Goal: Task Accomplishment & Management: Manage account settings

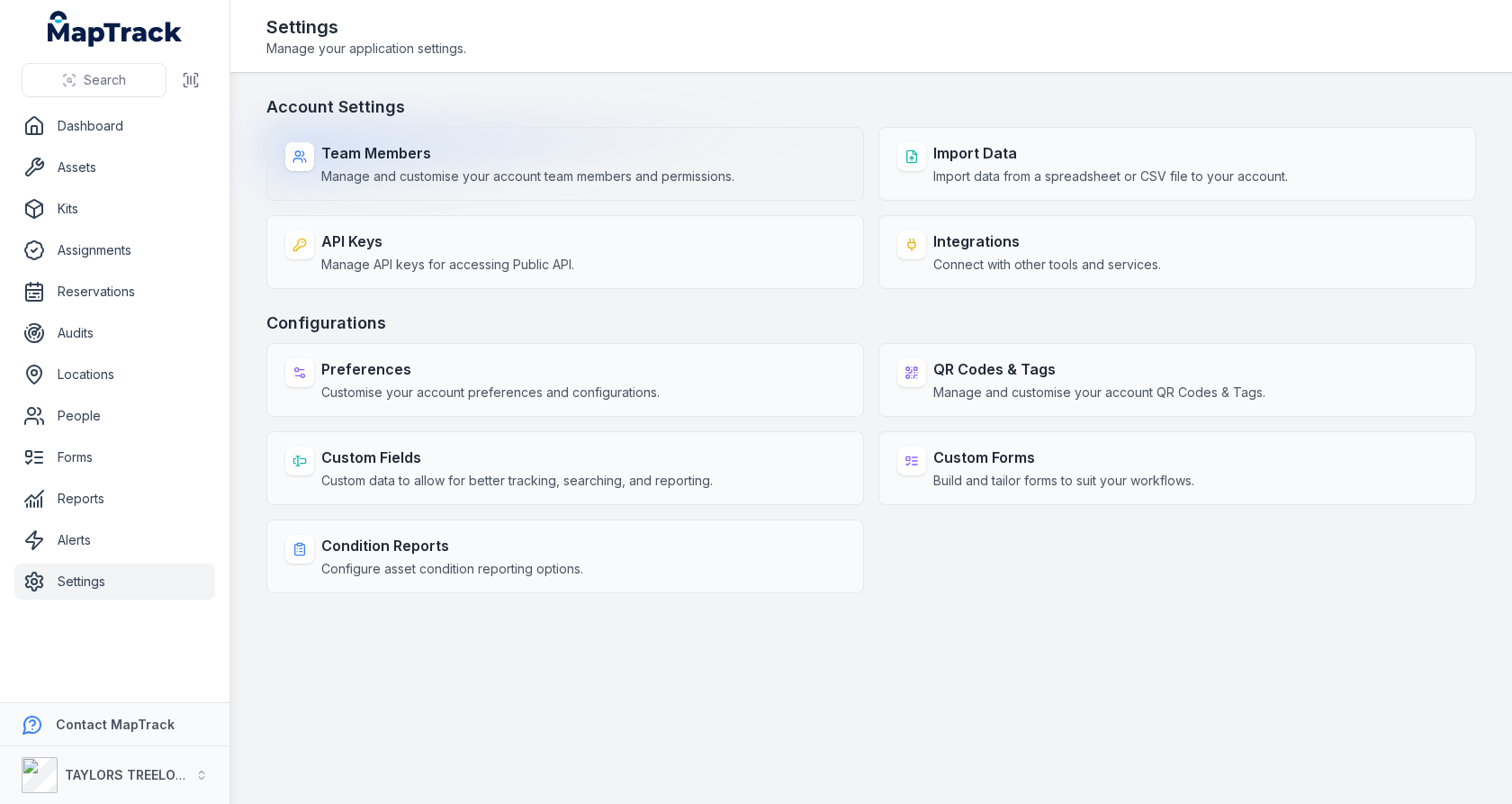
click at [743, 191] on div "Team Members Manage and customise your account team members and permissions." at bounding box center [565, 164] width 598 height 74
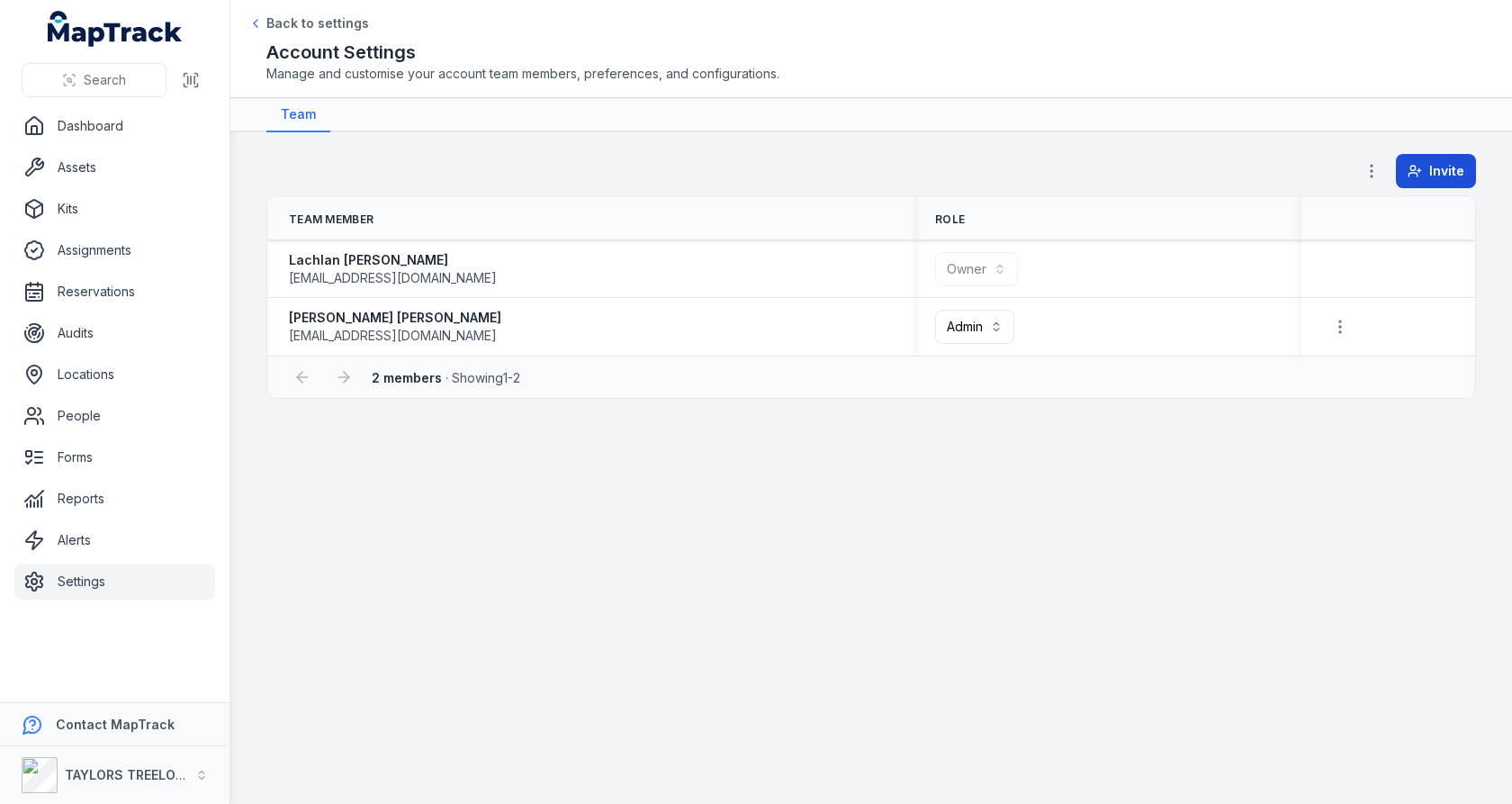
click at [1429, 170] on button "Invite" at bounding box center [1436, 170] width 81 height 34
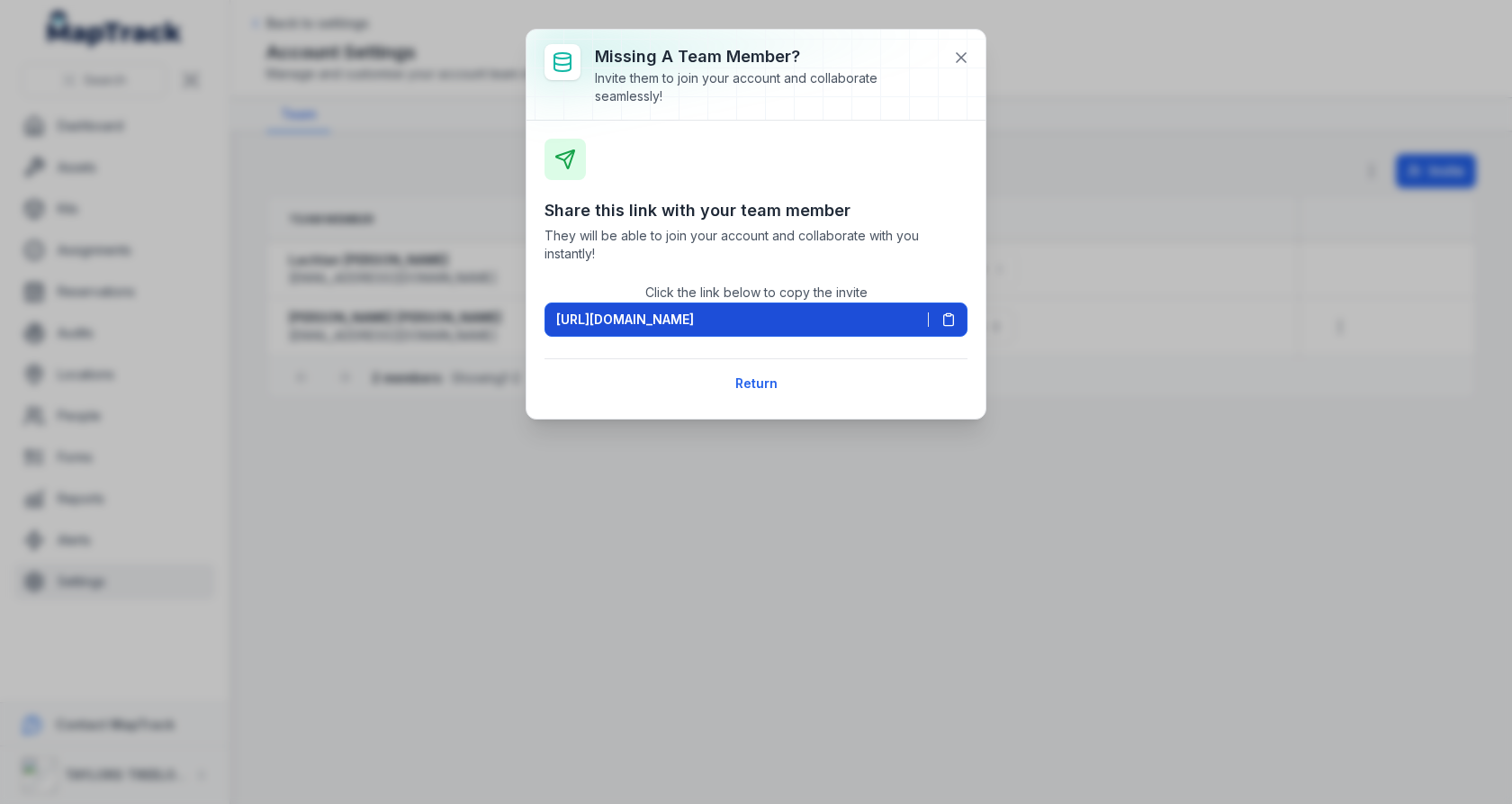
click at [957, 310] on button "[URL][DOMAIN_NAME]" at bounding box center [756, 319] width 423 height 34
click at [956, 312] on icon at bounding box center [949, 320] width 15 height 15
click at [972, 55] on button at bounding box center [961, 57] width 34 height 34
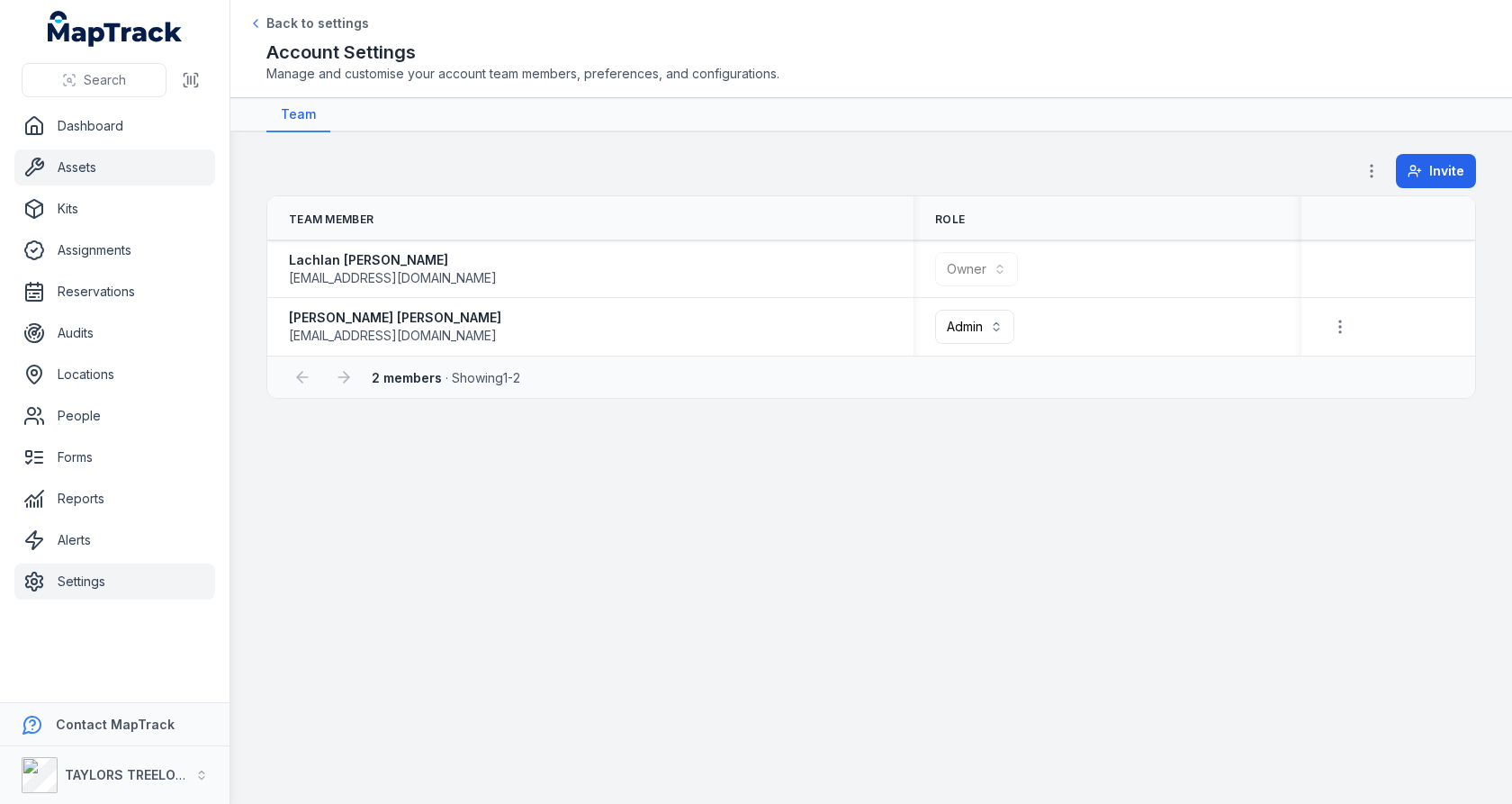
click at [96, 179] on link "Assets" at bounding box center [114, 167] width 200 height 36
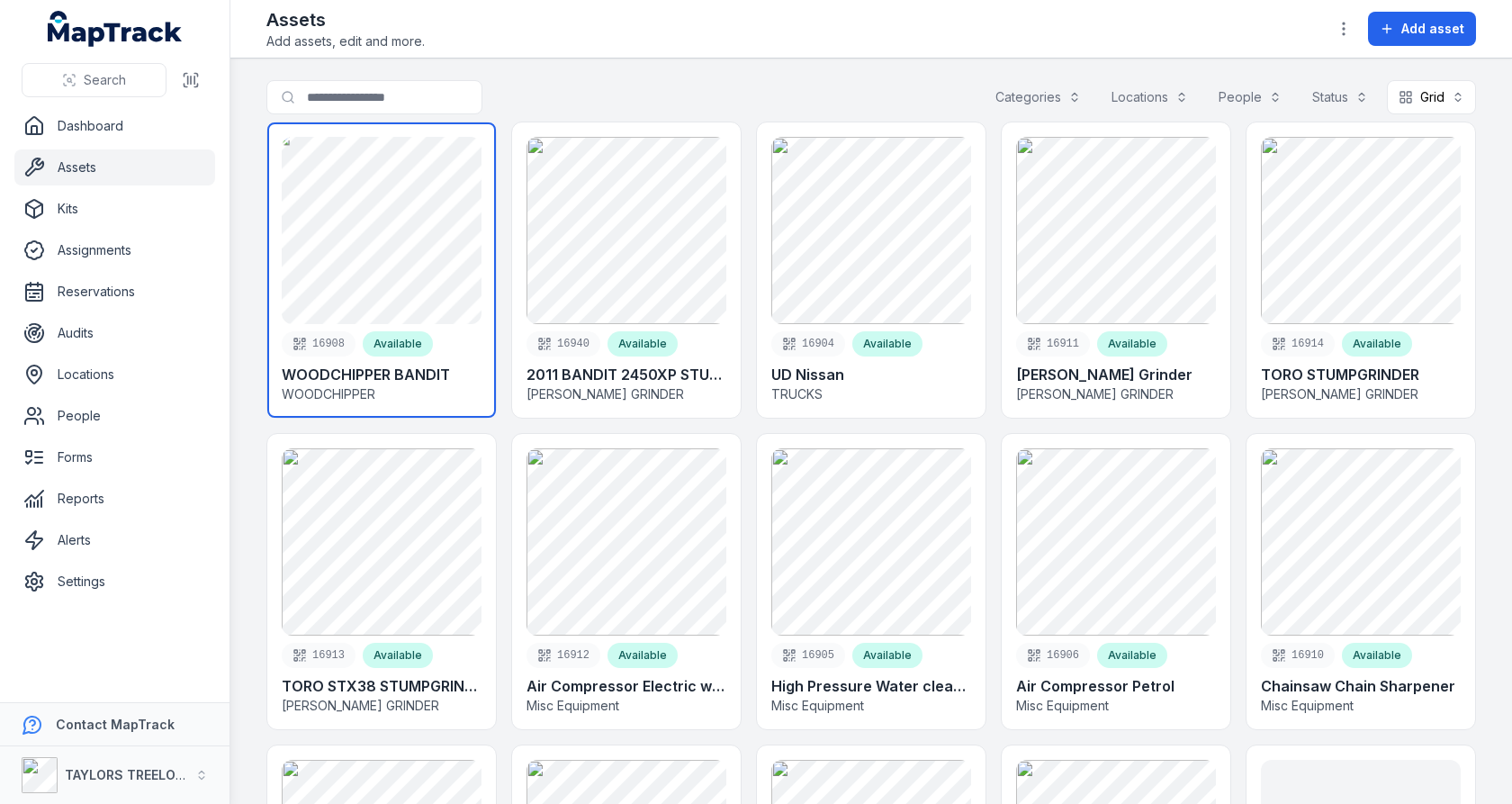
click at [458, 220] on link at bounding box center [382, 270] width 229 height 296
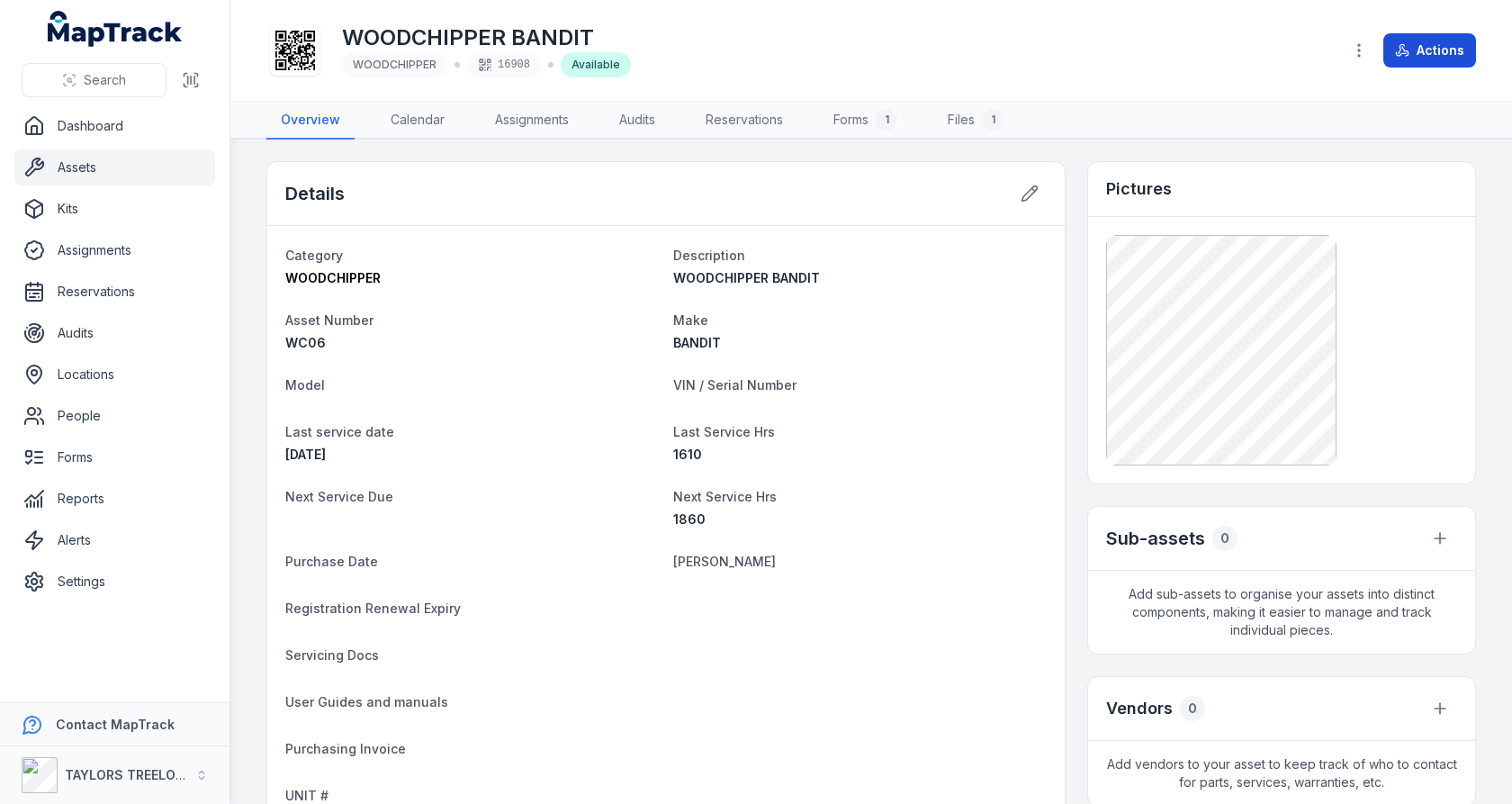
click at [1440, 62] on button "Actions" at bounding box center [1429, 49] width 92 height 34
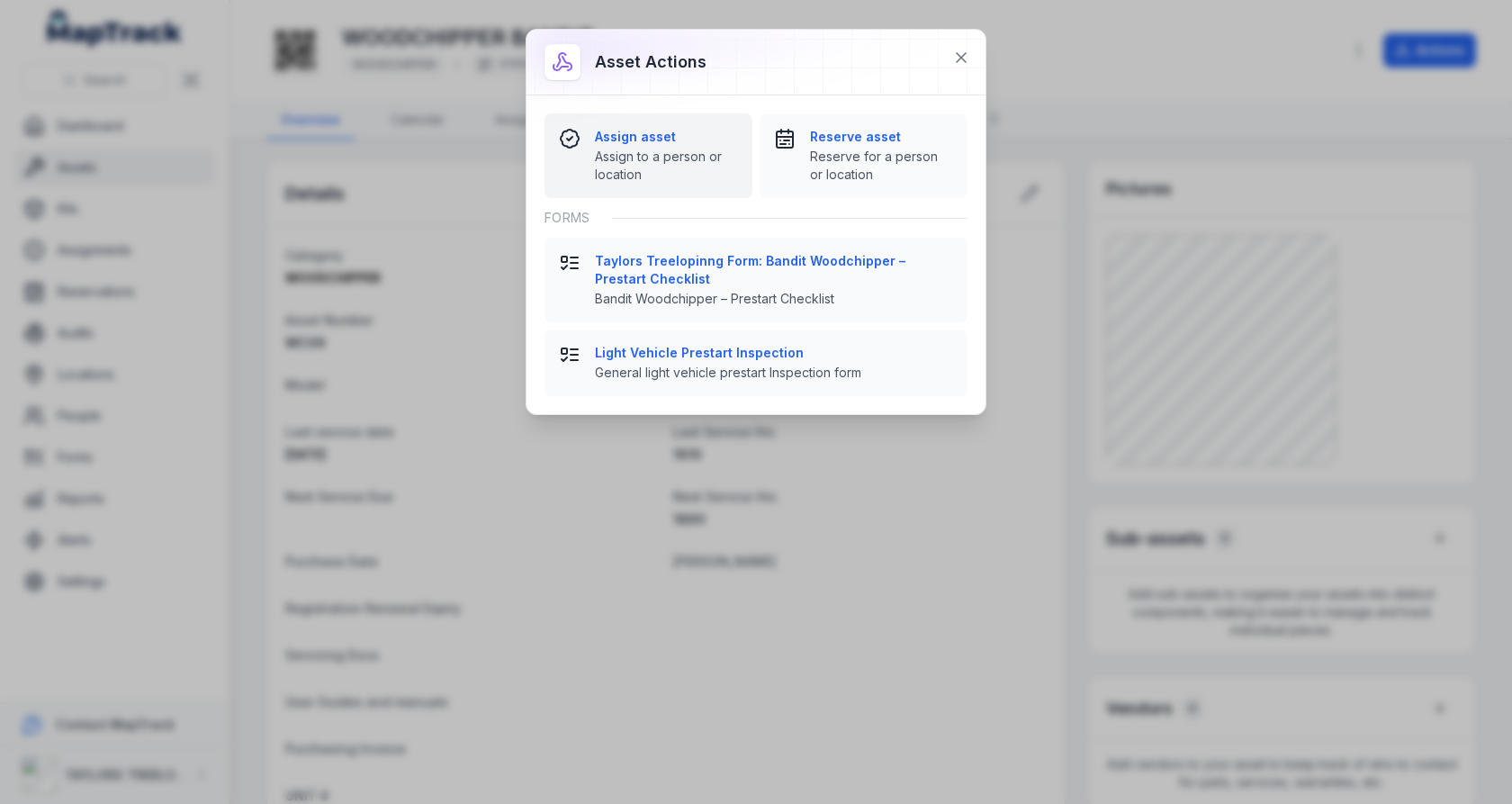
click at [621, 169] on span "Assign to a person or location" at bounding box center [666, 165] width 143 height 36
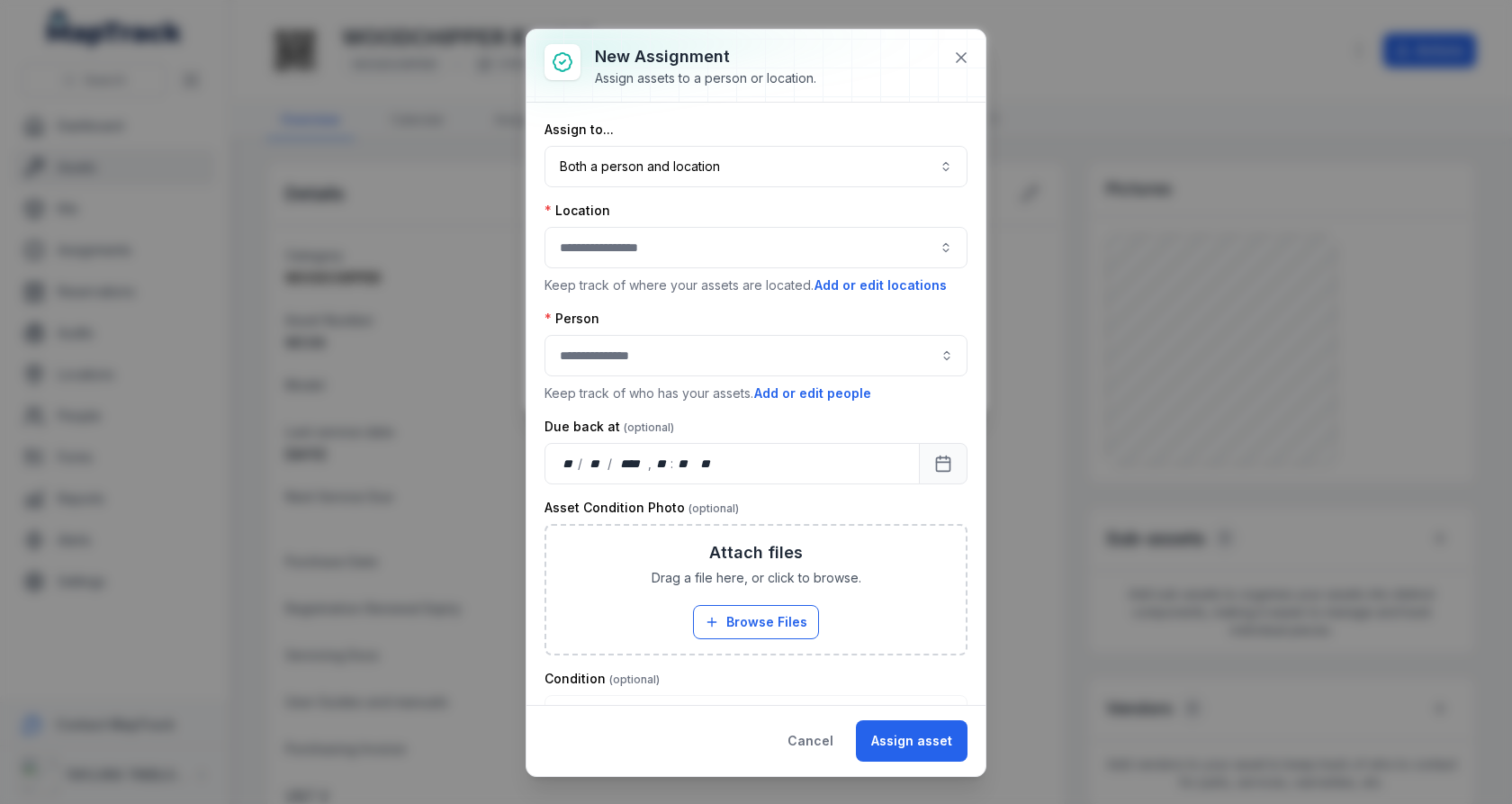
click at [691, 253] on button "button" at bounding box center [756, 247] width 423 height 41
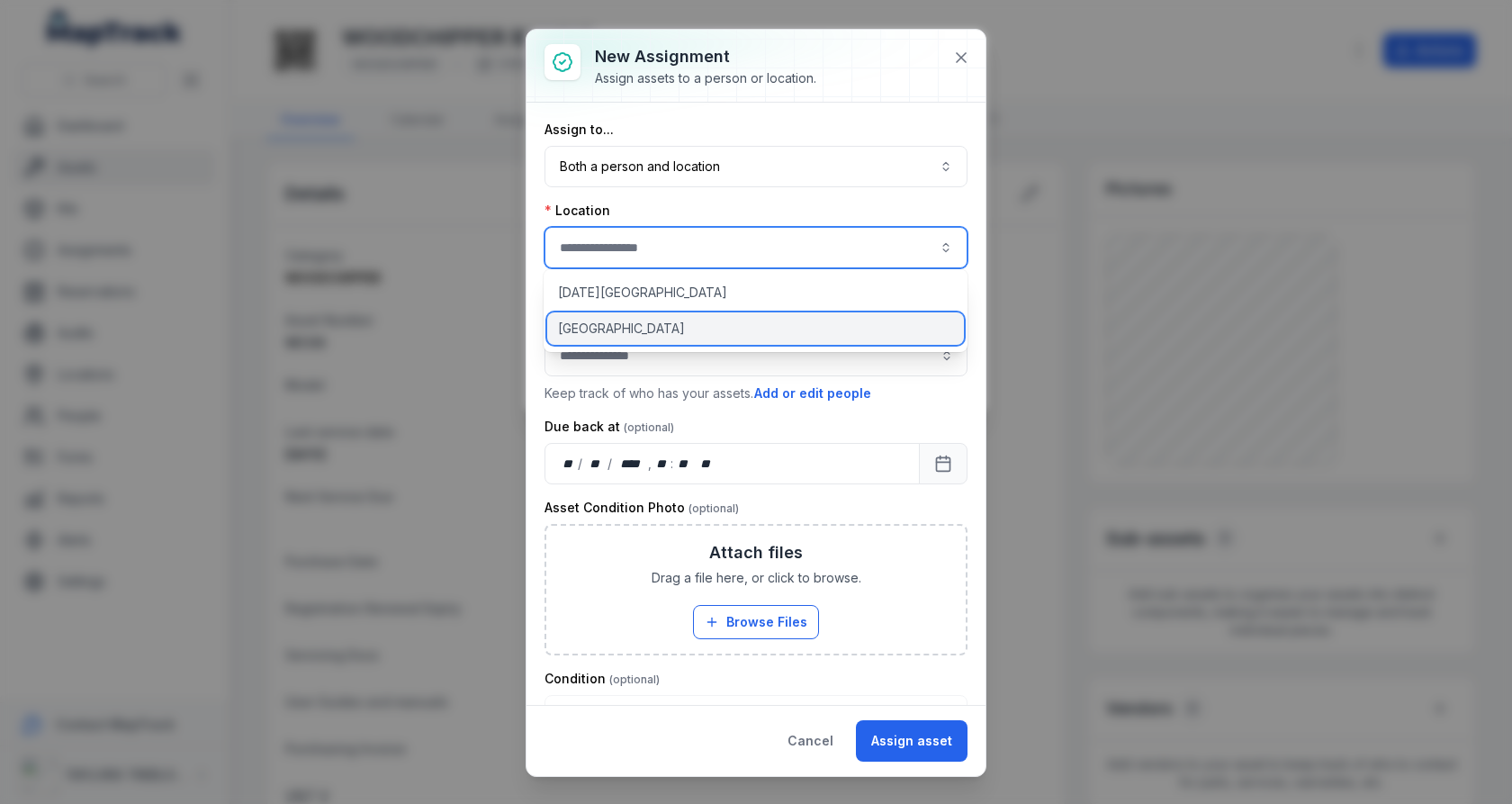
click at [688, 316] on div "[GEOGRAPHIC_DATA]" at bounding box center [755, 328] width 416 height 32
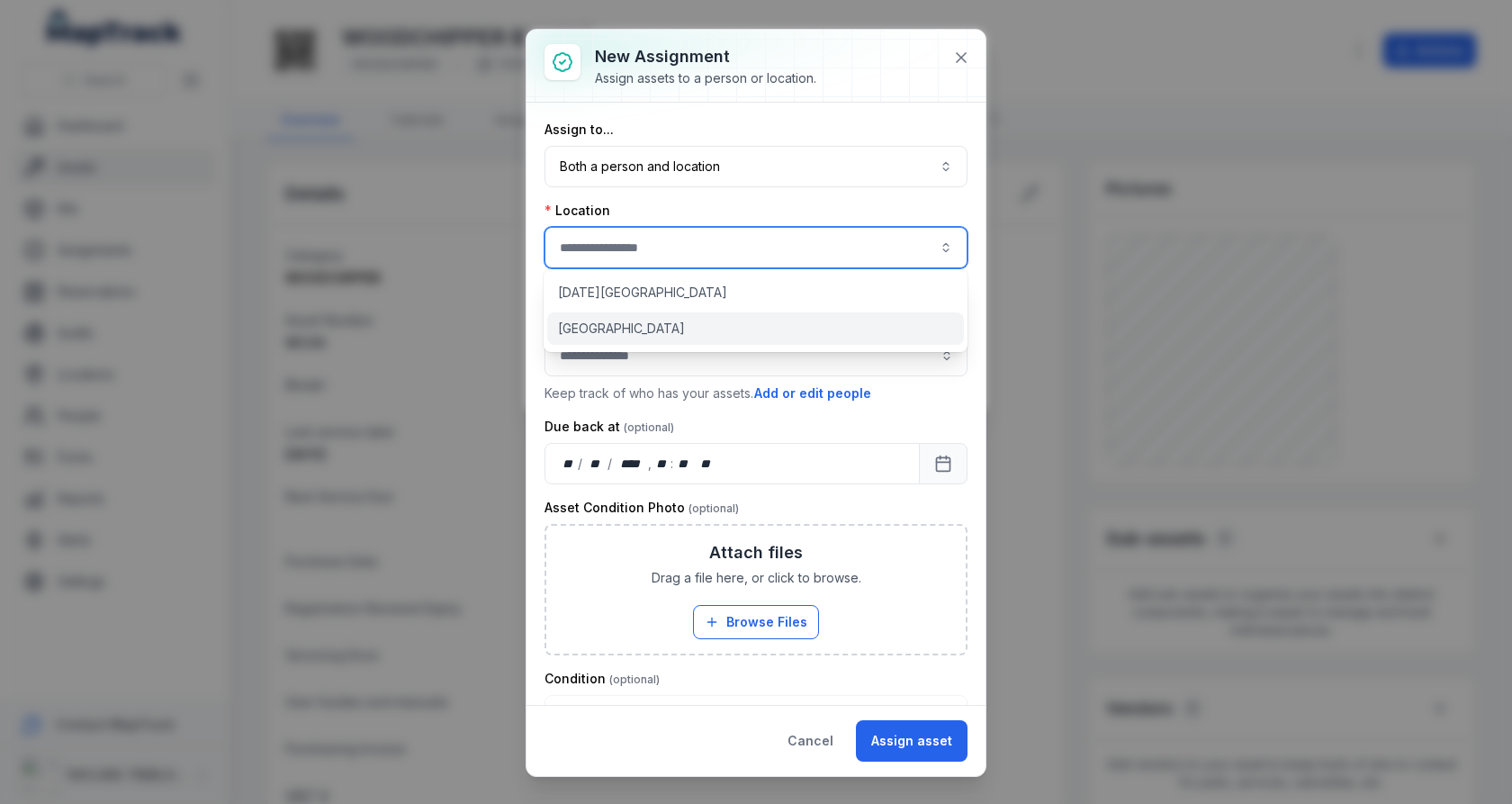
type input "**********"
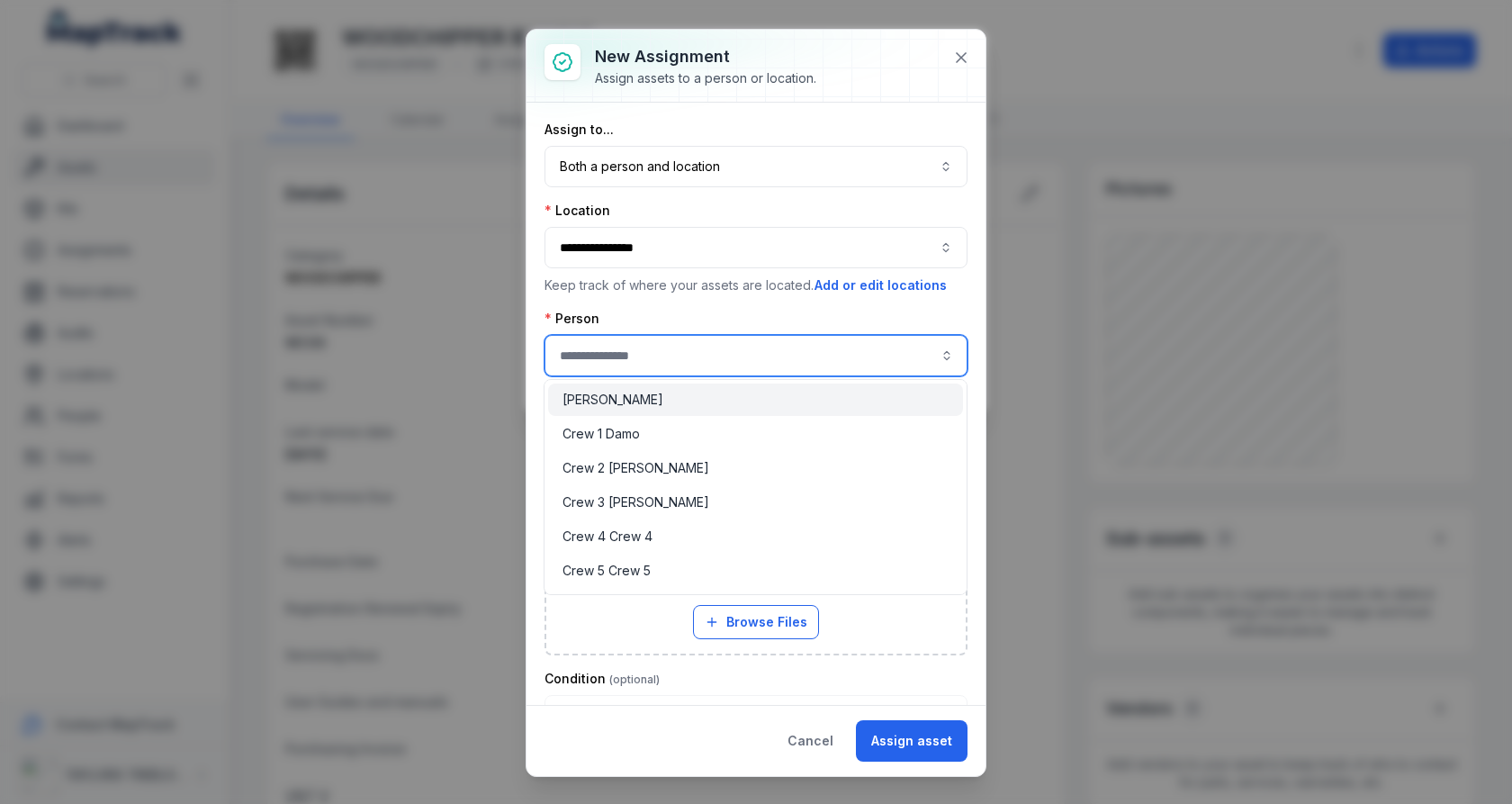
click at [686, 369] on input "assignment-add:person-label" at bounding box center [756, 355] width 423 height 41
type input "**********"
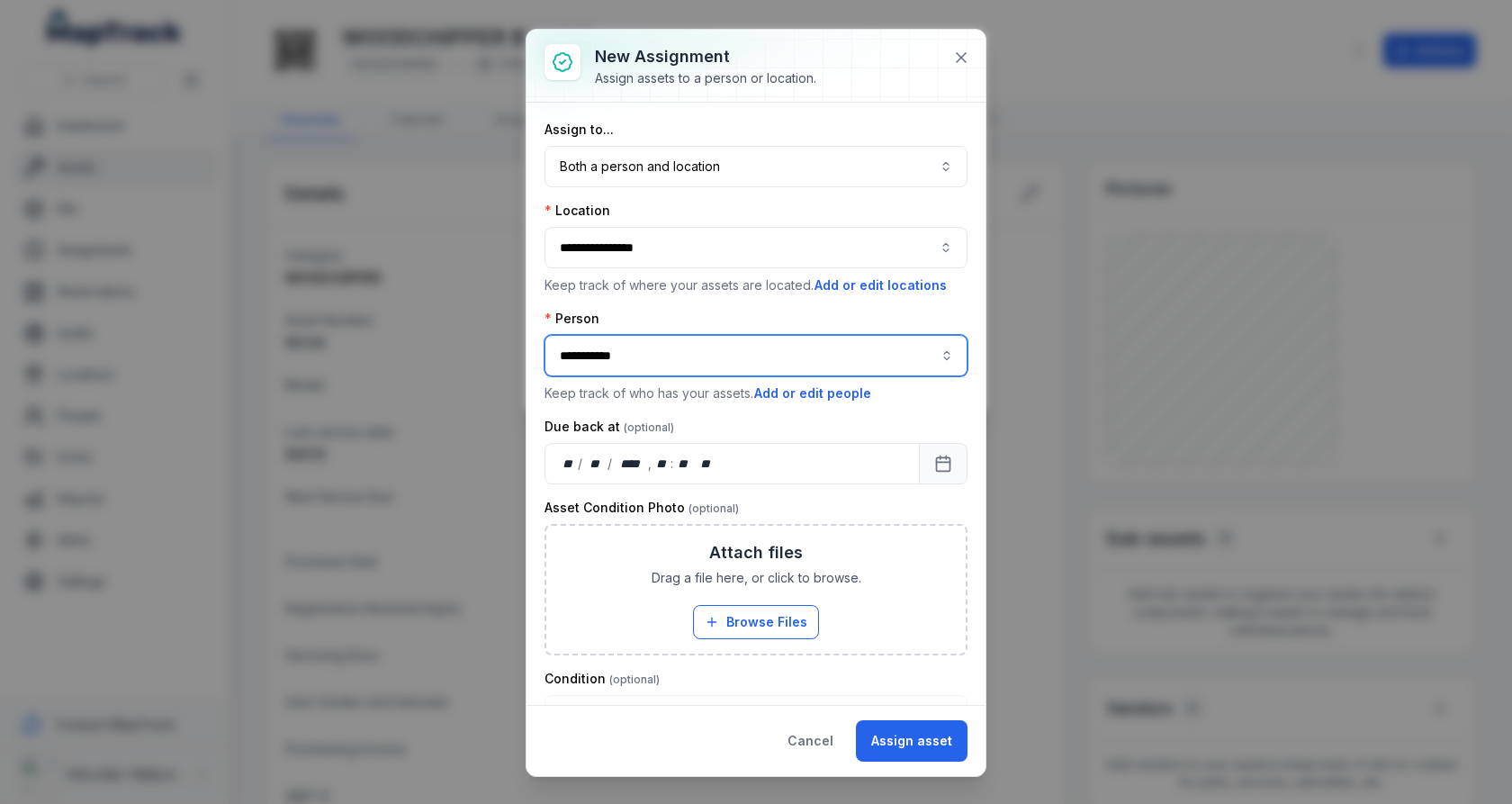
click at [684, 421] on div "Crew 1 Damo" at bounding box center [755, 433] width 415 height 32
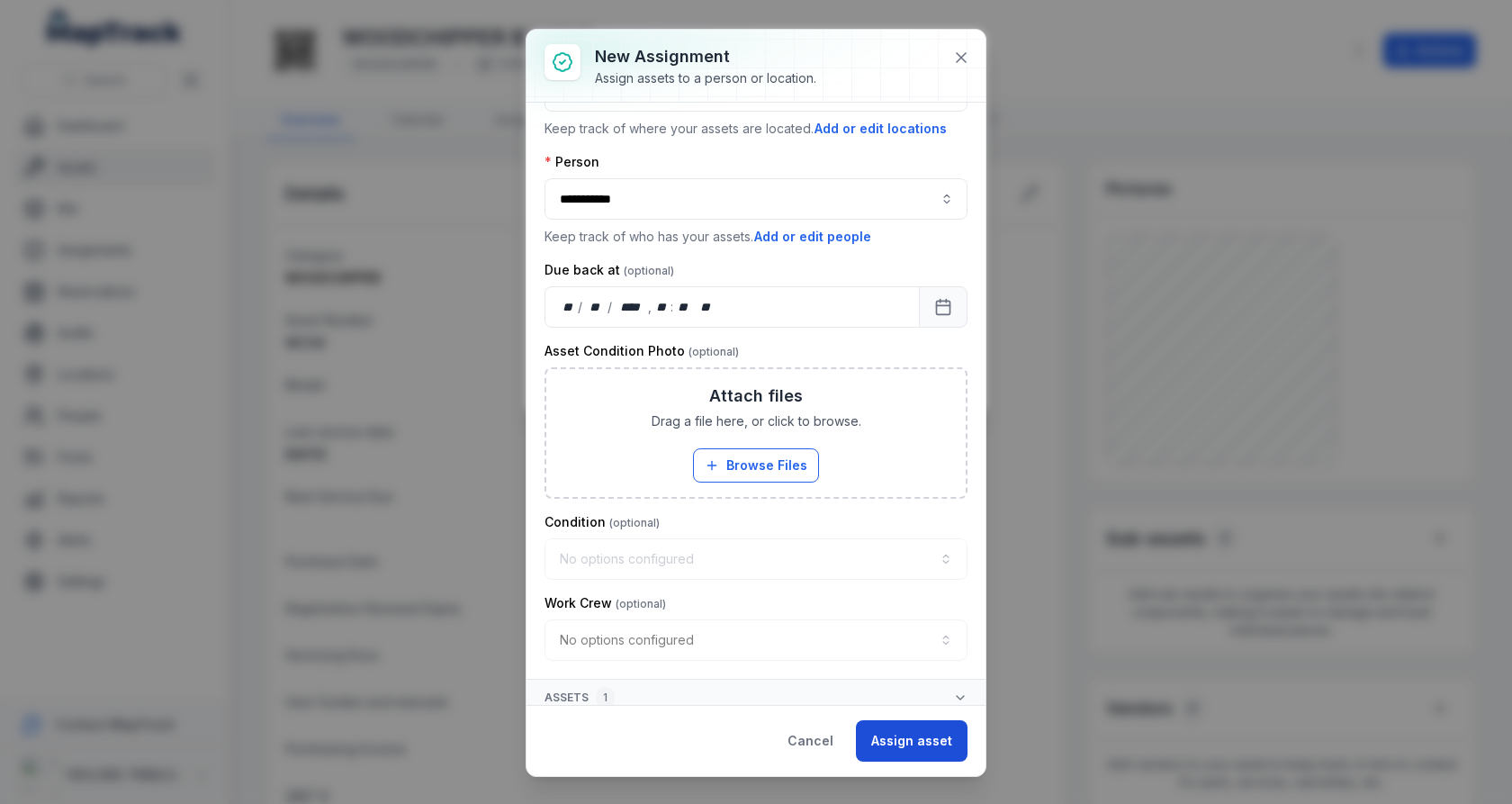
click at [896, 746] on button "Assign asset" at bounding box center [912, 741] width 112 height 41
